Goal: Navigation & Orientation: Find specific page/section

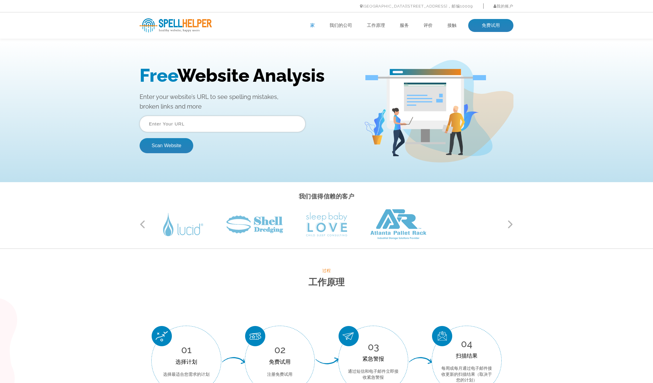
click at [511, 224] on button "下一个" at bounding box center [511, 224] width 6 height 9
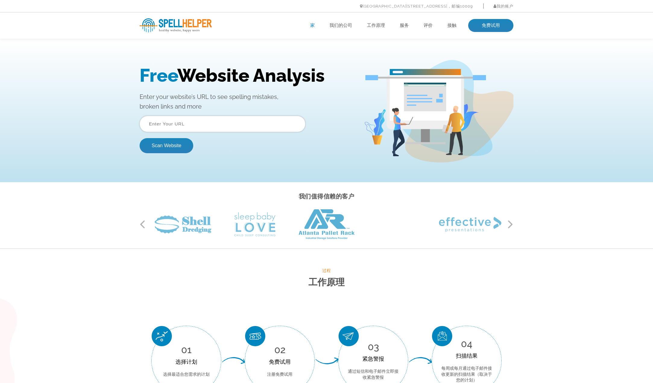
click at [511, 224] on button "下一个" at bounding box center [511, 224] width 6 height 9
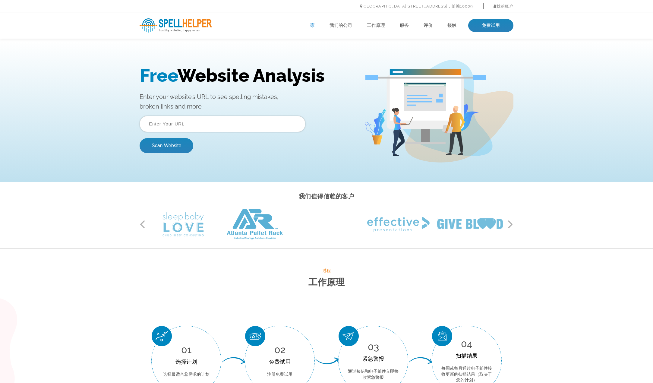
click at [511, 224] on button "下一个" at bounding box center [511, 224] width 6 height 9
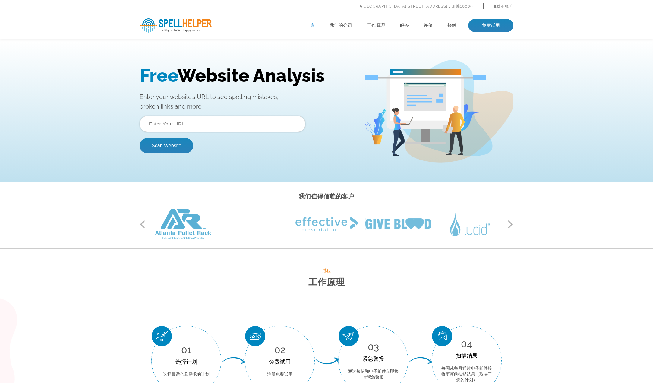
click at [511, 224] on button "下一个" at bounding box center [511, 224] width 6 height 9
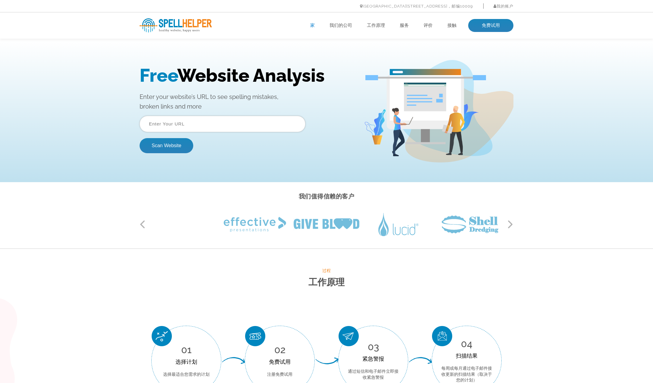
click at [511, 224] on button "下一个" at bounding box center [511, 224] width 6 height 9
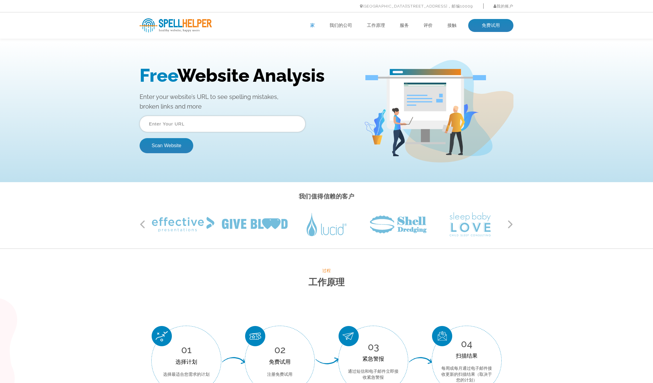
click at [511, 224] on button "下一个" at bounding box center [511, 224] width 6 height 9
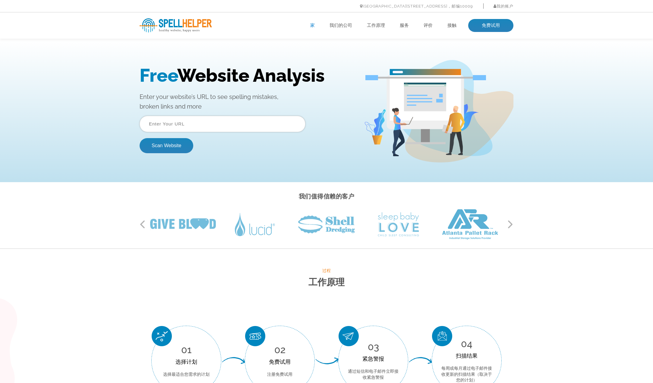
click at [511, 224] on button "下一个" at bounding box center [511, 224] width 6 height 9
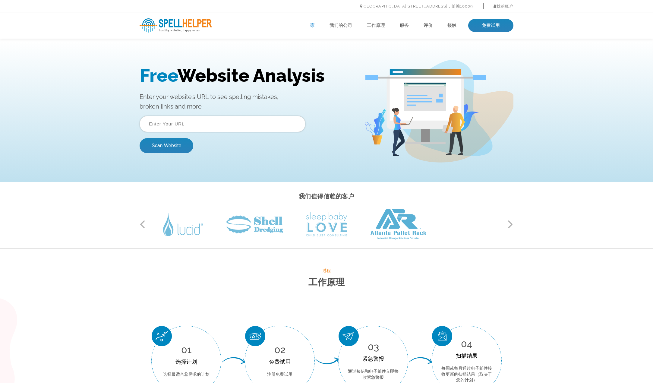
click at [511, 224] on button "下一个" at bounding box center [511, 224] width 6 height 9
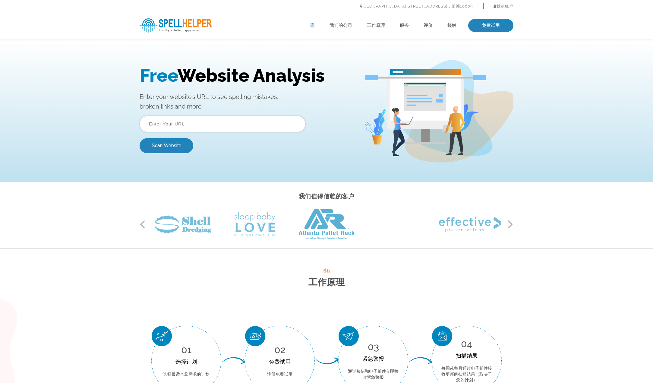
click at [511, 224] on button "下一个" at bounding box center [511, 224] width 6 height 9
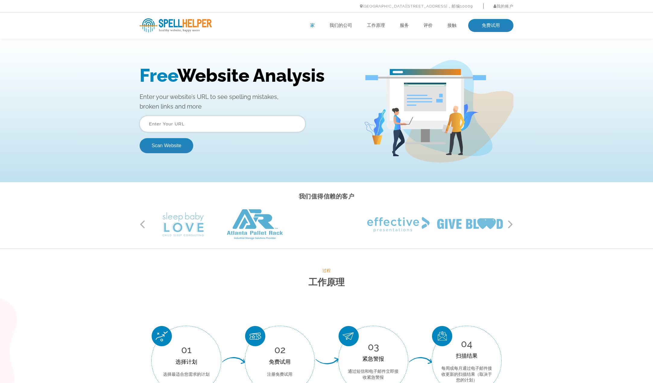
click at [511, 224] on button "下一个" at bounding box center [511, 224] width 6 height 9
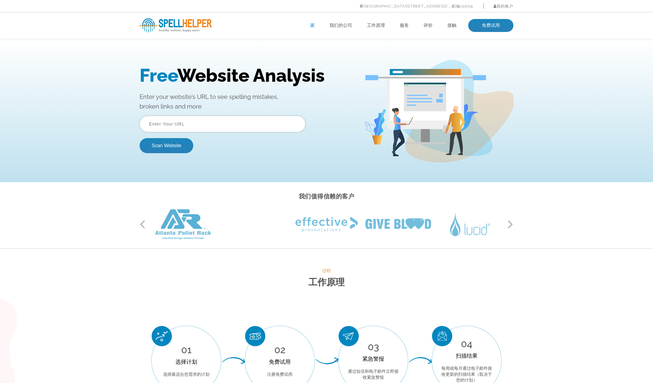
click at [511, 224] on button "下一个" at bounding box center [511, 224] width 6 height 9
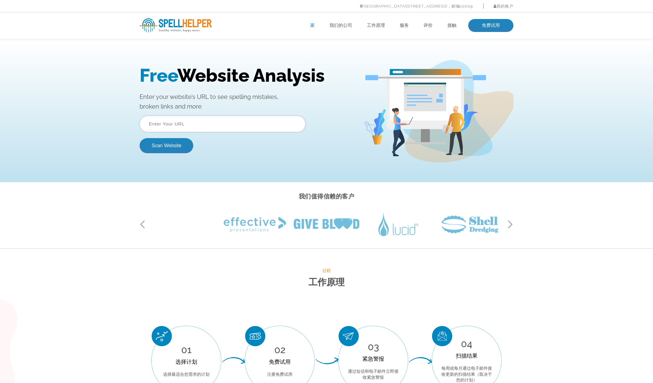
click at [511, 224] on button "下一个" at bounding box center [511, 224] width 6 height 9
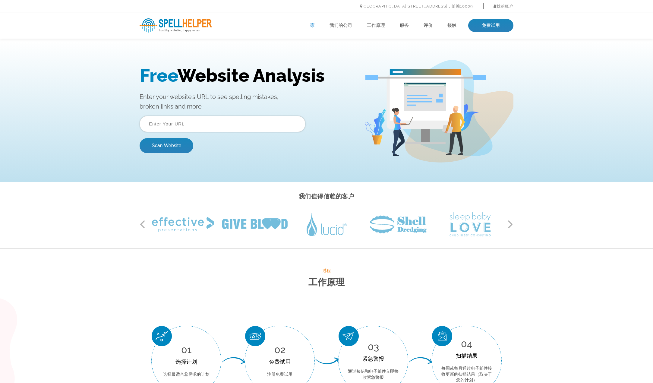
click at [511, 224] on button "下一个" at bounding box center [511, 224] width 6 height 9
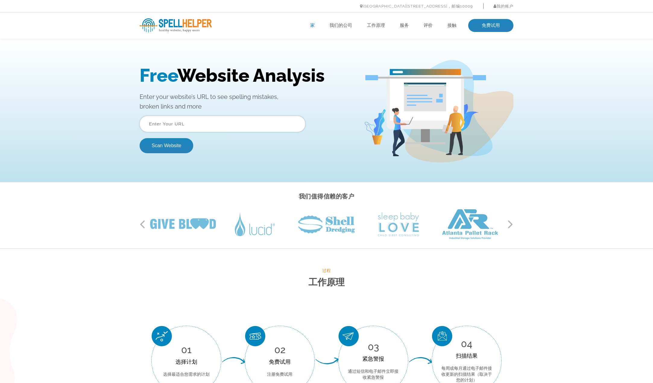
click at [511, 224] on button "下一个" at bounding box center [511, 224] width 6 height 9
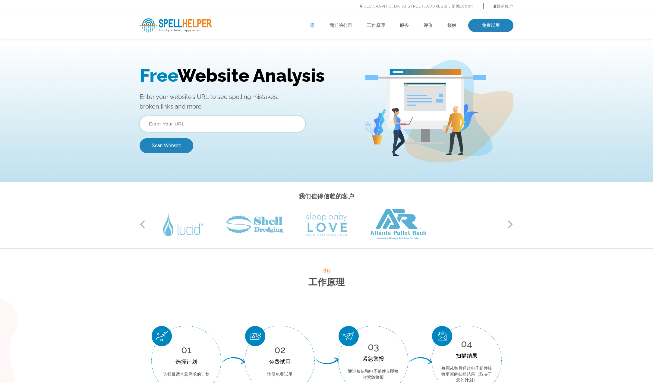
click at [511, 224] on button "下一个" at bounding box center [511, 224] width 6 height 9
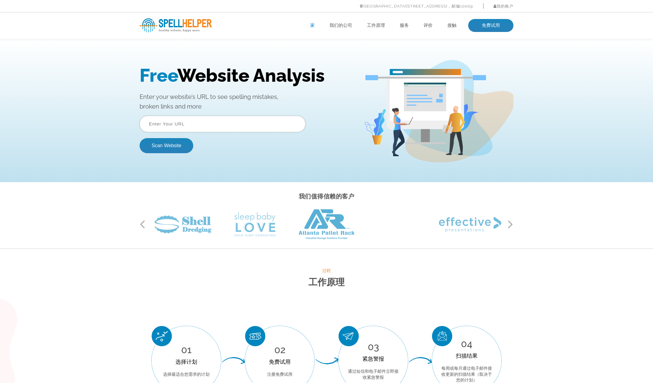
click at [511, 224] on button "下一个" at bounding box center [511, 224] width 6 height 9
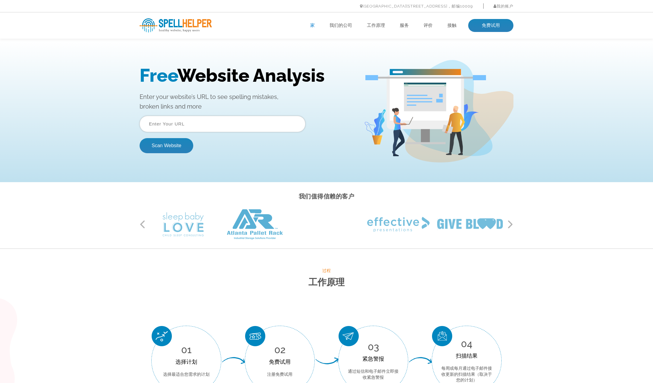
click at [511, 224] on button "下一个" at bounding box center [511, 224] width 6 height 9
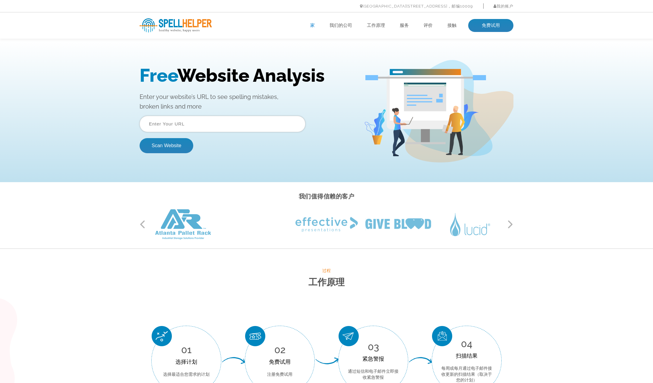
click at [511, 224] on button "下一个" at bounding box center [511, 224] width 6 height 9
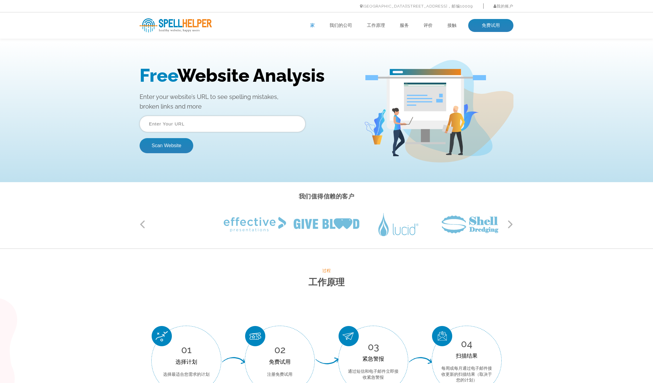
click at [511, 224] on button "下一个" at bounding box center [511, 224] width 6 height 9
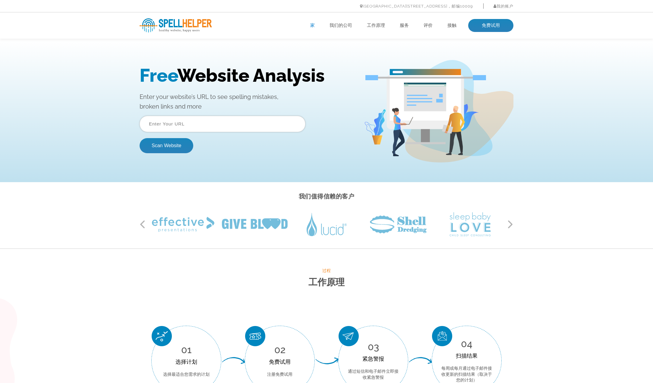
click at [343, 21] on ul "家 我们的公司 工作原理 服务 评价 接触 免费试用" at bounding box center [363, 25] width 299 height 13
click at [343, 22] on ul "家 我们的公司 工作原理 服务 评价 接触 免费试用" at bounding box center [363, 25] width 299 height 13
click at [342, 24] on font "我们的公司" at bounding box center [341, 25] width 23 height 5
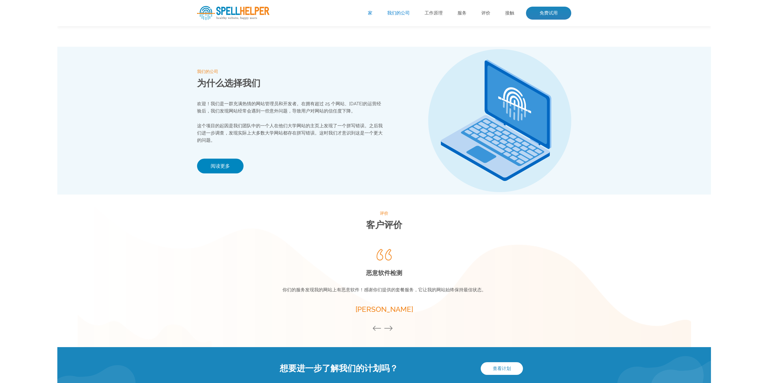
scroll to position [635, 0]
